Goal: Find specific page/section: Find specific page/section

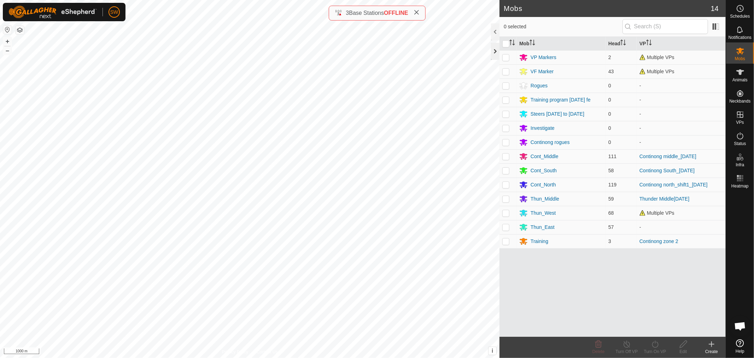
click at [496, 52] on div at bounding box center [495, 51] width 8 height 17
